Goal: Task Accomplishment & Management: Complete application form

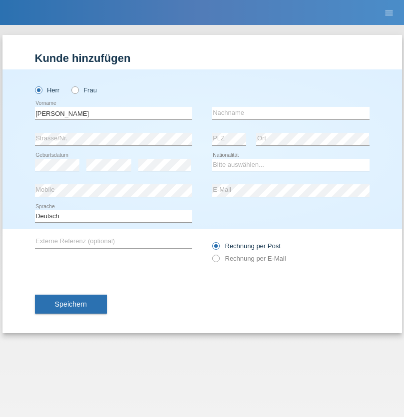
type input "[PERSON_NAME]"
click at [291, 113] on input "text" at bounding box center [290, 113] width 157 height 12
type input "Mohamed"
select select "SY"
select select "C"
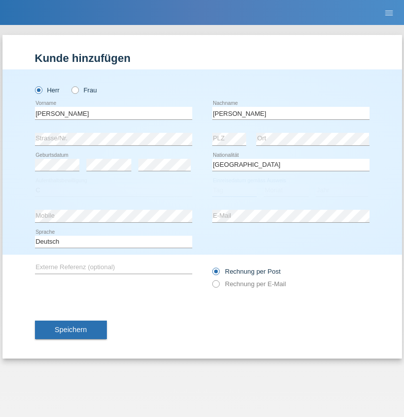
select select "21"
select select "12"
select select "2013"
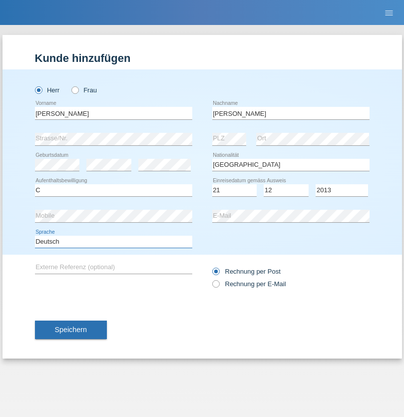
select select "en"
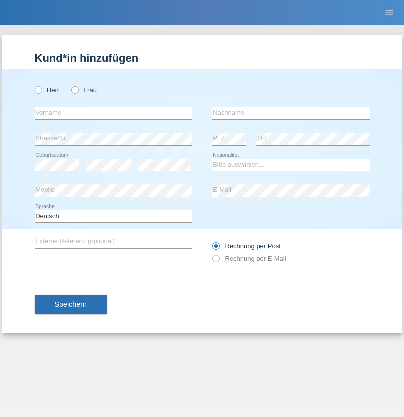
radio input "true"
click at [113, 113] on input "text" at bounding box center [113, 113] width 157 height 12
type input "David"
click at [291, 113] on input "text" at bounding box center [290, 113] width 157 height 12
type input "Senn"
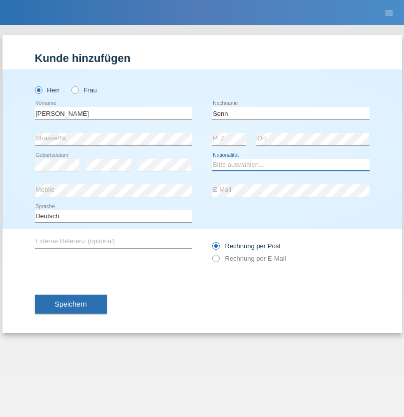
select select "CH"
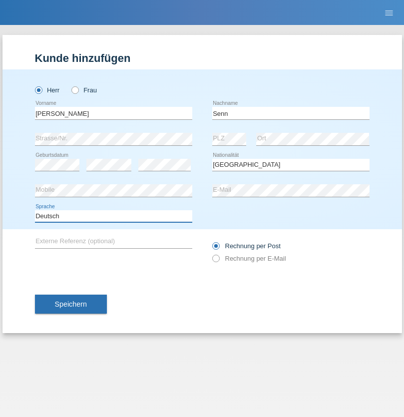
select select "en"
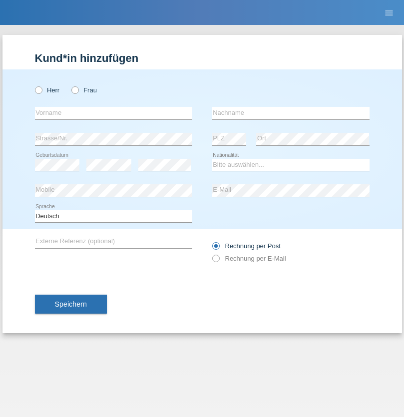
radio input "true"
click at [113, 113] on input "text" at bounding box center [113, 113] width 157 height 12
type input "firat"
click at [291, 113] on input "text" at bounding box center [290, 113] width 157 height 12
type input "kara"
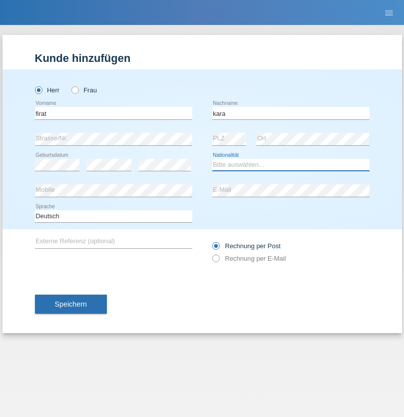
select select "CH"
radio input "true"
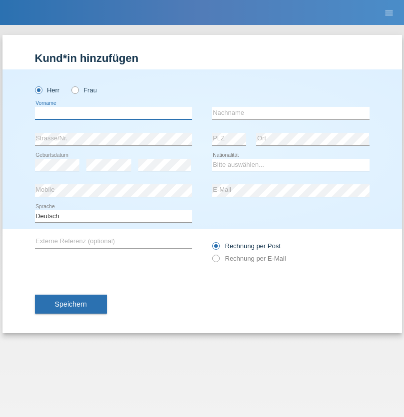
click at [113, 113] on input "text" at bounding box center [113, 113] width 157 height 12
type input "Andy"
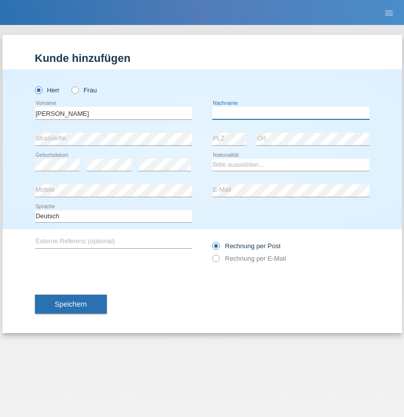
click at [291, 113] on input "text" at bounding box center [290, 113] width 157 height 12
type input "Priestley"
select select "CH"
radio input "true"
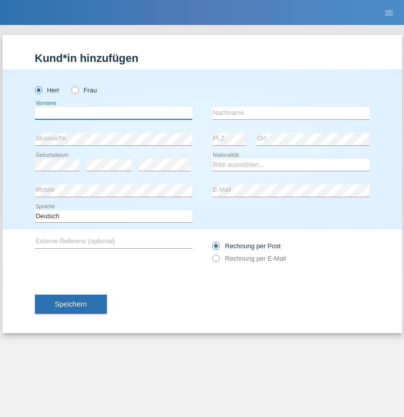
click at [113, 113] on input "text" at bounding box center [113, 113] width 157 height 12
type input "Francesco"
click at [291, 113] on input "text" at bounding box center [290, 113] width 157 height 12
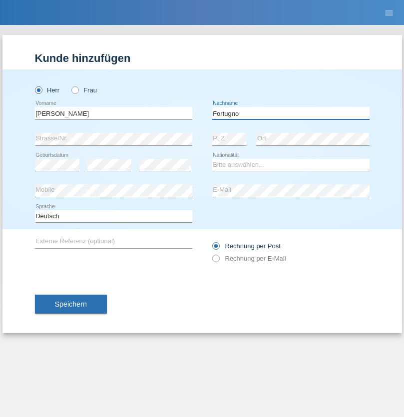
type input "Fortugno"
select select "IT"
select select "C"
select select "09"
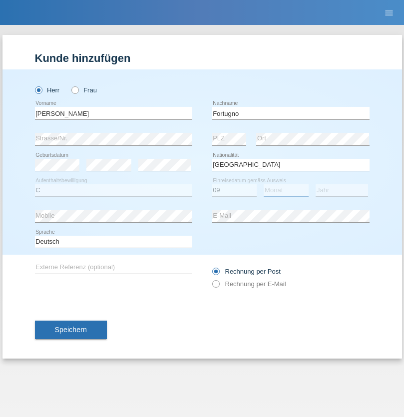
select select "08"
select select "2006"
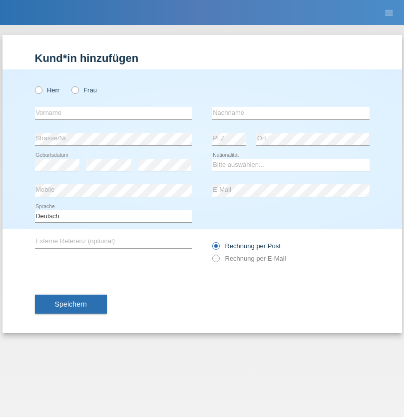
radio input "true"
click at [113, 113] on input "text" at bounding box center [113, 113] width 157 height 12
type input "[PERSON_NAME]"
click at [291, 113] on input "text" at bounding box center [290, 113] width 157 height 12
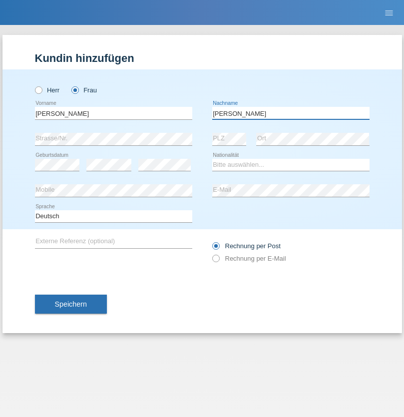
type input "[PERSON_NAME]"
select select "UA"
select select "C"
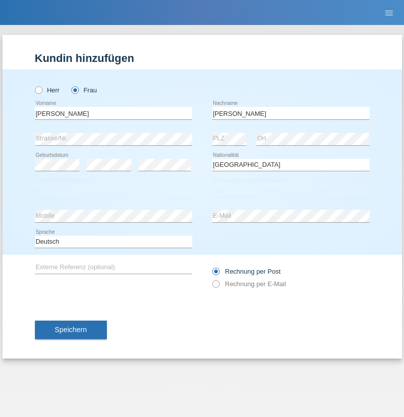
select select "23"
select select "10"
select select "2021"
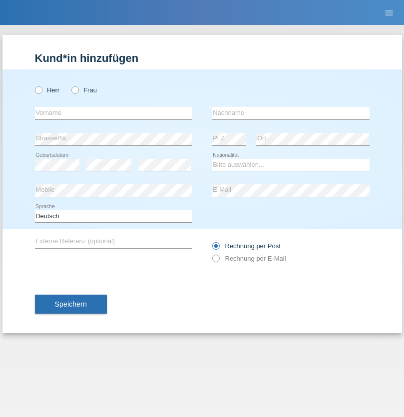
radio input "true"
click at [113, 113] on input "text" at bounding box center [113, 113] width 157 height 12
type input "Nuria"
click at [291, 113] on input "text" at bounding box center [290, 113] width 157 height 12
type input "D'Antino"
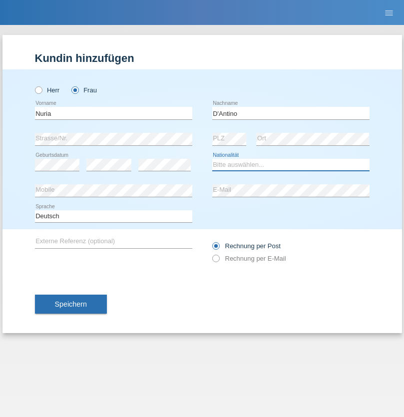
select select "CH"
